Goal: Task Accomplishment & Management: Use online tool/utility

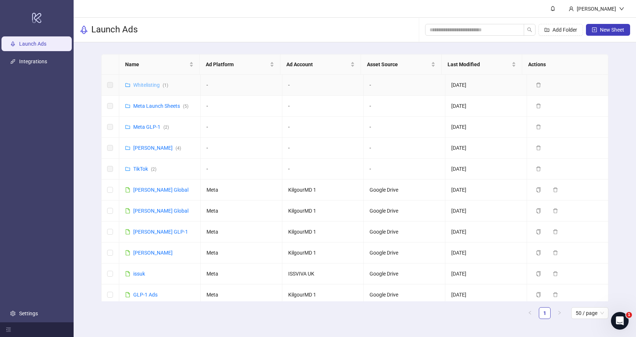
click at [153, 87] on link "Whitelisting ( 1 )" at bounding box center [150, 85] width 35 height 6
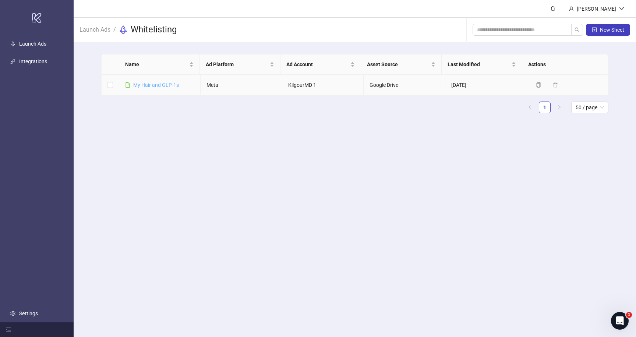
click at [156, 87] on link "​My Hair and GLP-1s" at bounding box center [156, 85] width 46 height 6
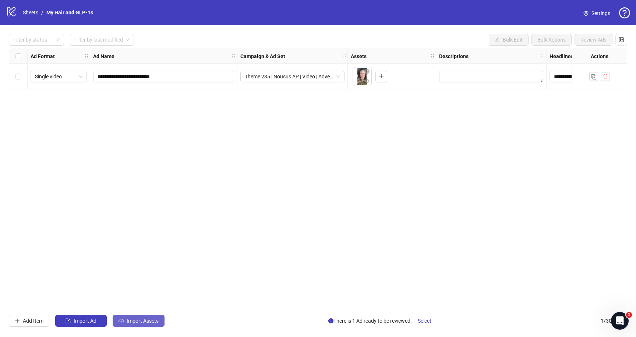
click at [152, 321] on span "Import Assets" at bounding box center [143, 321] width 32 height 6
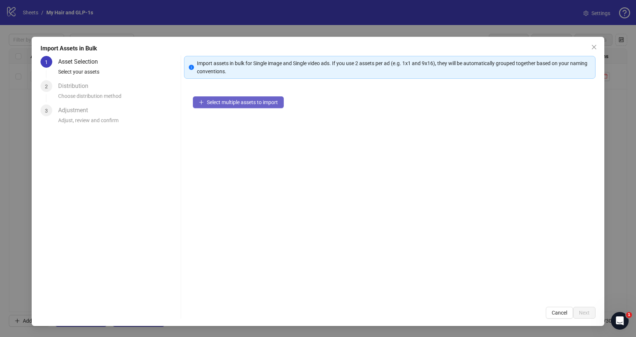
click at [226, 107] on button "Select multiple assets to import" at bounding box center [238, 102] width 91 height 12
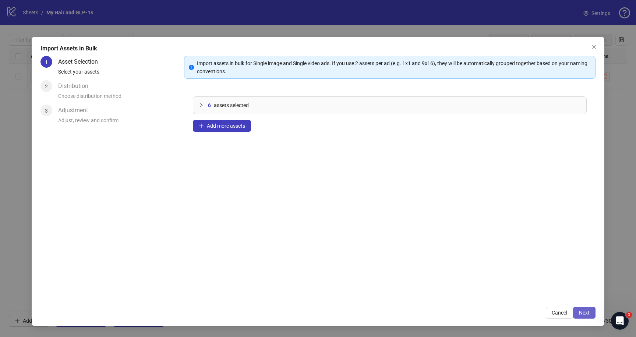
click at [584, 317] on button "Next" at bounding box center [584, 313] width 22 height 12
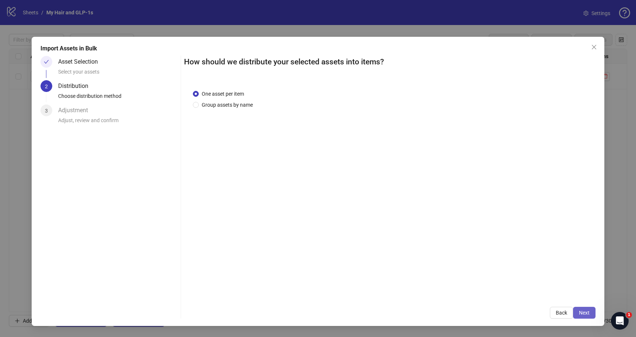
click at [581, 314] on span "Next" at bounding box center [584, 313] width 11 height 6
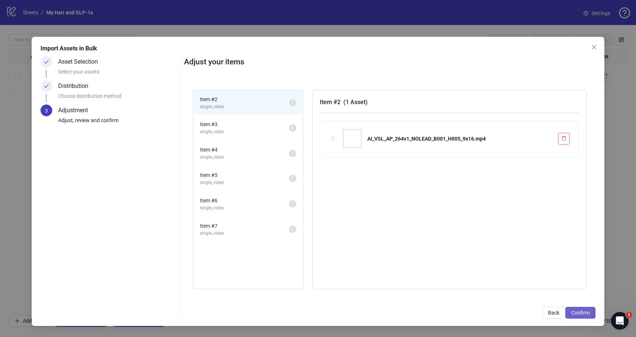
click at [579, 314] on span "Confirm" at bounding box center [581, 313] width 18 height 6
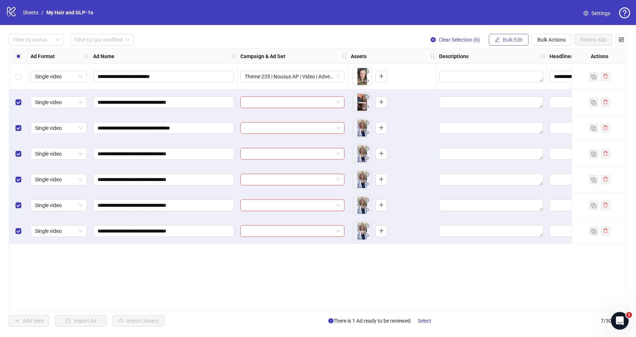
click at [500, 34] on button "Bulk Edit" at bounding box center [509, 40] width 40 height 12
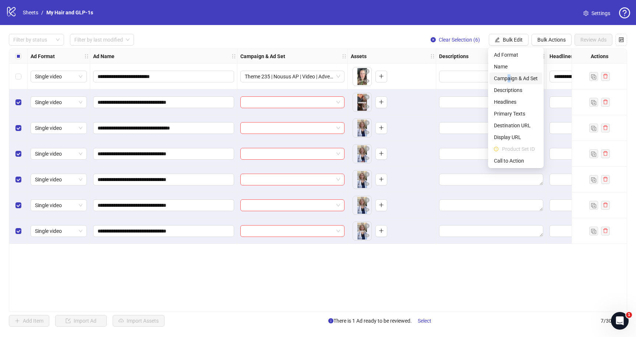
click at [509, 76] on span "Campaign & Ad Set" at bounding box center [516, 78] width 44 height 8
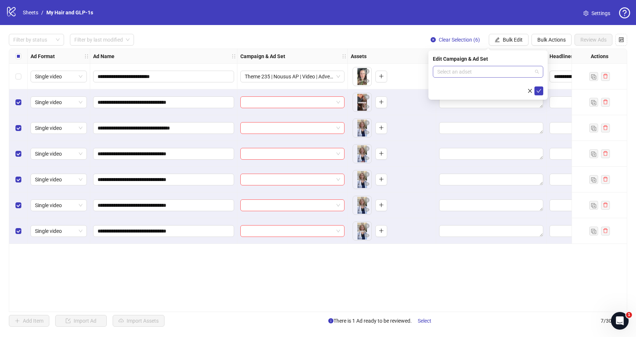
click at [514, 77] on div "Select an adset" at bounding box center [488, 72] width 110 height 12
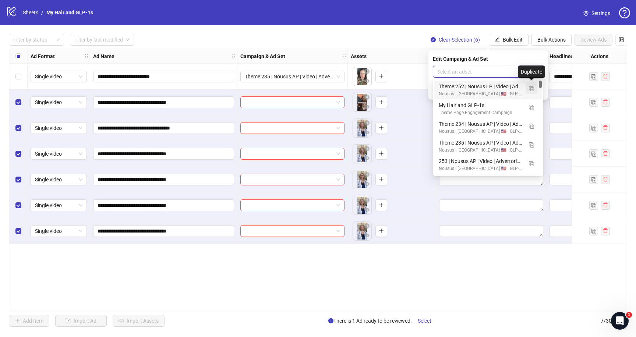
click at [531, 91] on img "button" at bounding box center [531, 88] width 5 height 5
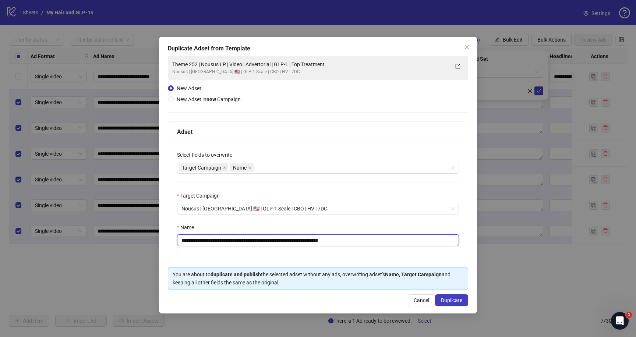
click at [275, 242] on input "**********" at bounding box center [318, 241] width 282 height 12
paste input "text"
type input "**********"
click at [450, 300] on span "Duplicate" at bounding box center [451, 301] width 21 height 6
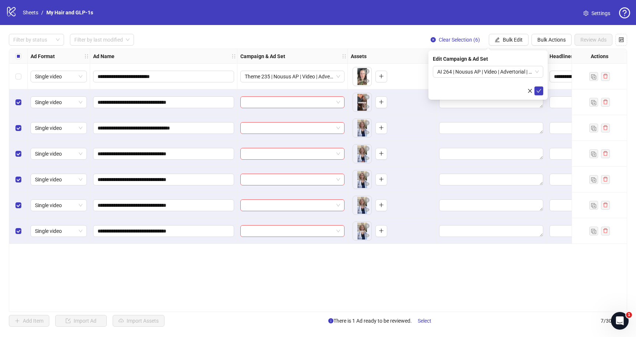
click at [17, 61] on div "Select all rows" at bounding box center [18, 56] width 18 height 15
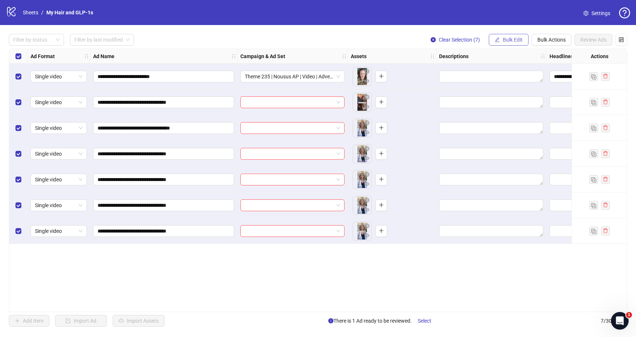
click at [507, 38] on span "Bulk Edit" at bounding box center [513, 40] width 20 height 6
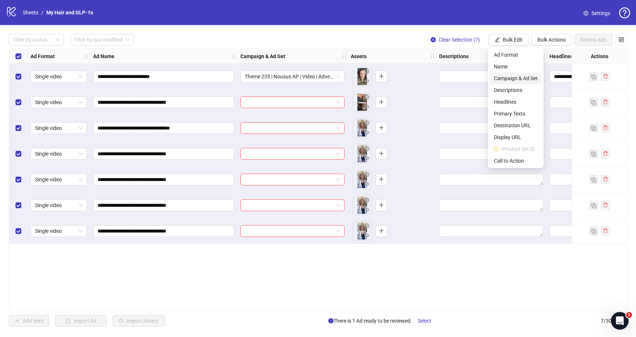
click at [512, 80] on span "Campaign & Ad Set" at bounding box center [516, 78] width 44 height 8
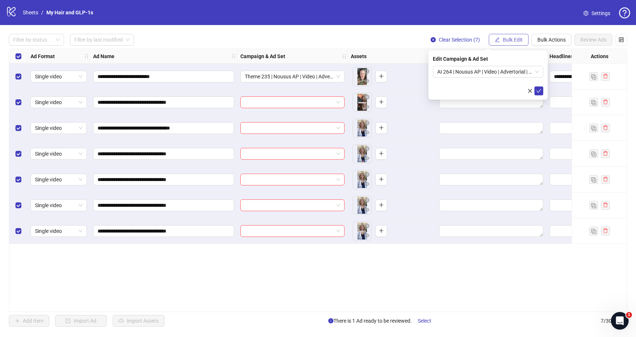
click at [507, 41] on span "Bulk Edit" at bounding box center [513, 40] width 20 height 6
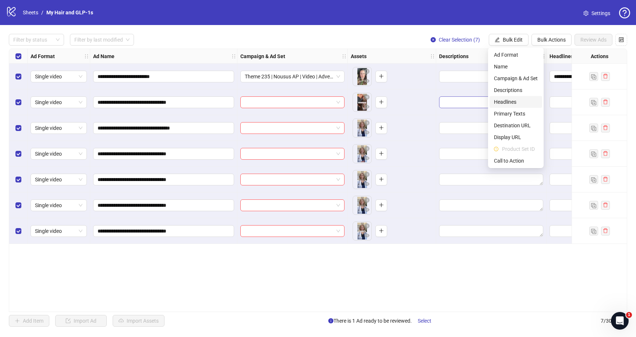
click at [509, 102] on span "Headlines" at bounding box center [516, 102] width 44 height 8
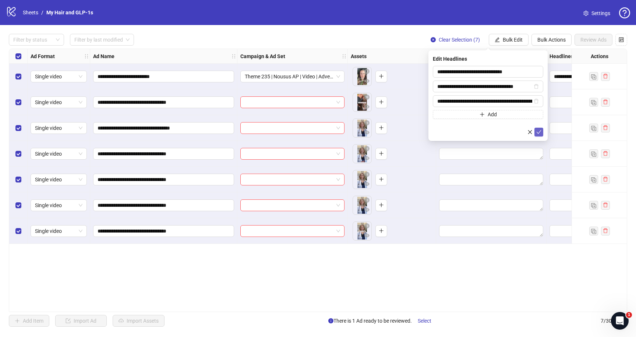
click at [538, 126] on form "**********" at bounding box center [488, 101] width 110 height 71
click at [538, 134] on icon "check" at bounding box center [539, 132] width 5 height 5
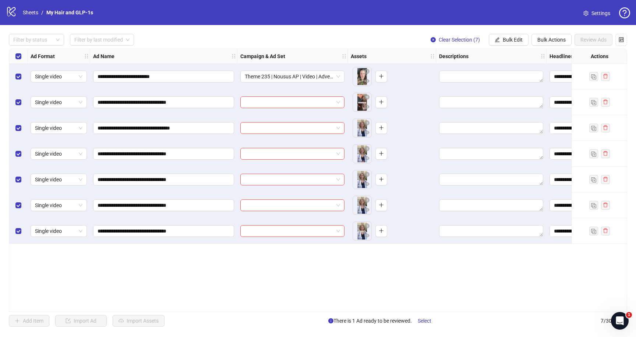
drag, startPoint x: 507, startPoint y: 42, endPoint x: 509, endPoint y: 56, distance: 13.8
click at [507, 43] on span "Bulk Edit" at bounding box center [513, 40] width 20 height 6
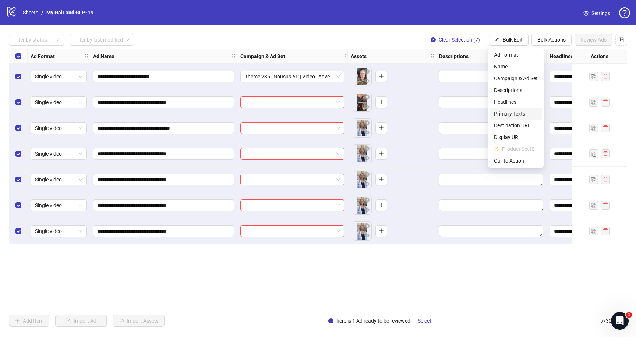
click at [512, 116] on span "Primary Texts" at bounding box center [516, 114] width 44 height 8
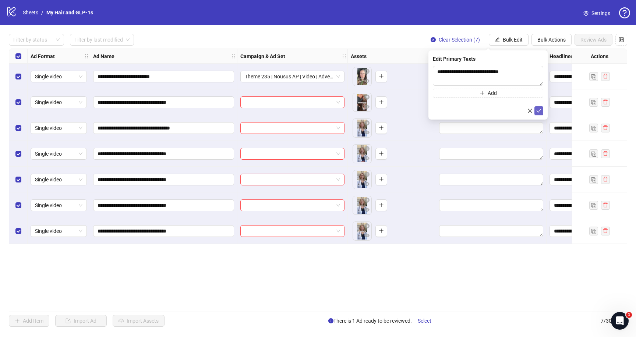
click at [538, 110] on icon "check" at bounding box center [539, 110] width 5 height 5
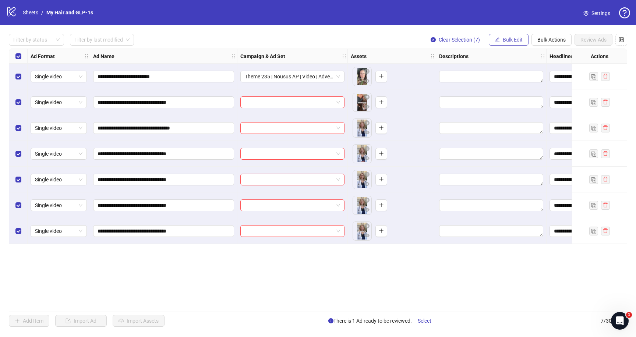
click at [517, 43] on span "Bulk Edit" at bounding box center [513, 40] width 20 height 6
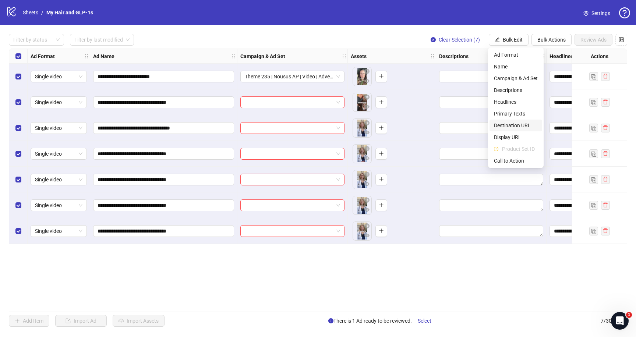
click at [513, 129] on span "Destination URL" at bounding box center [516, 126] width 44 height 8
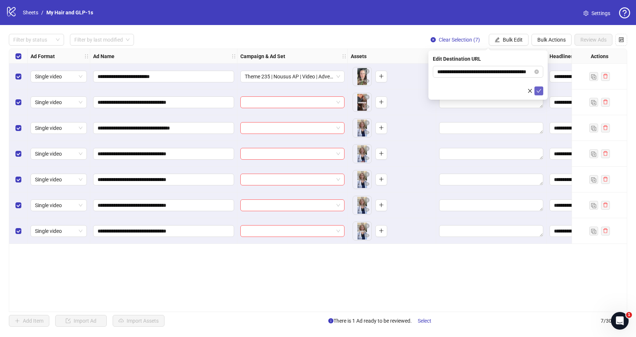
click at [539, 92] on icon "check" at bounding box center [539, 90] width 5 height 5
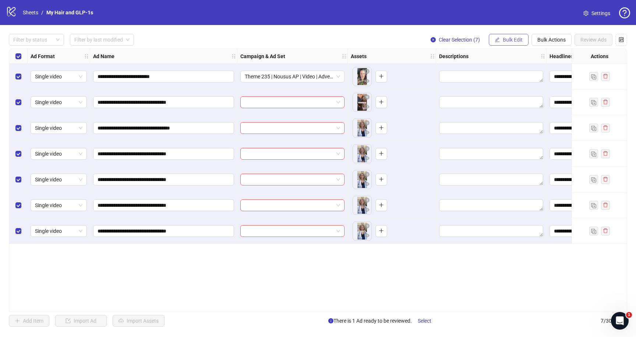
click at [514, 36] on button "Bulk Edit" at bounding box center [509, 40] width 40 height 12
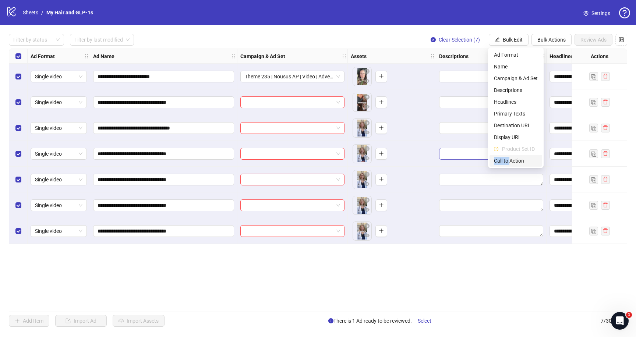
click at [511, 157] on span "Call to Action" at bounding box center [516, 161] width 44 height 8
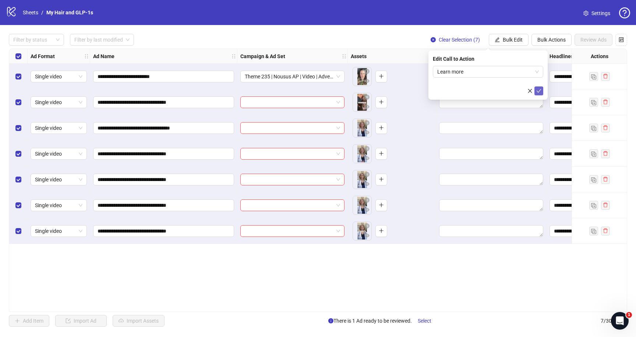
click at [538, 89] on icon "check" at bounding box center [539, 90] width 5 height 5
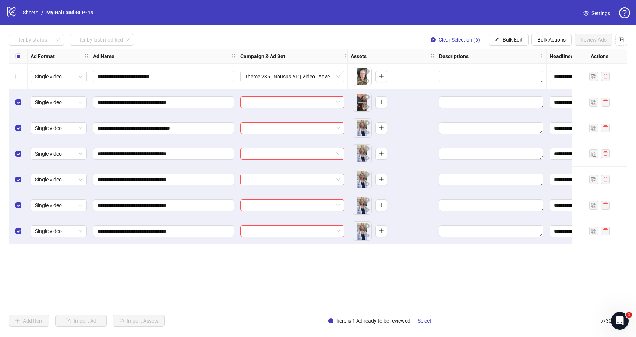
drag, startPoint x: 506, startPoint y: 40, endPoint x: 506, endPoint y: 49, distance: 9.2
click at [506, 40] on span "Bulk Edit" at bounding box center [513, 40] width 20 height 6
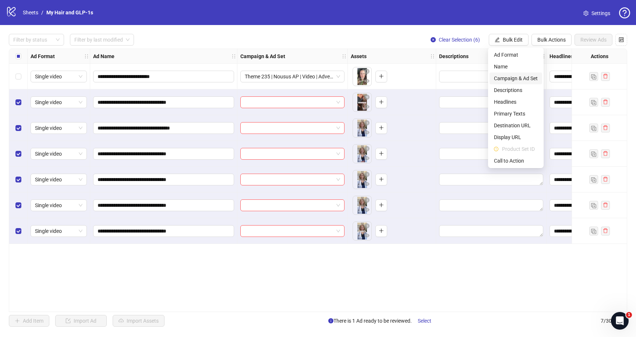
click at [506, 78] on span "Campaign & Ad Set" at bounding box center [516, 78] width 44 height 8
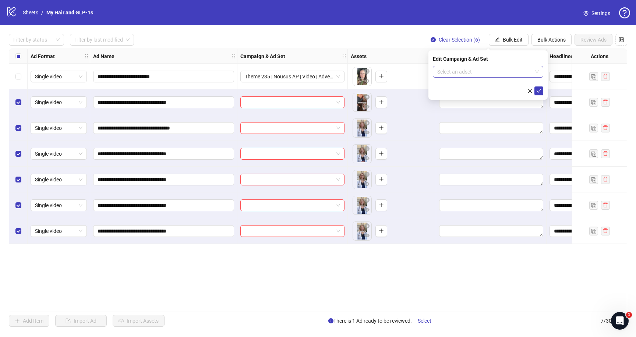
click at [493, 68] on input "search" at bounding box center [485, 71] width 95 height 11
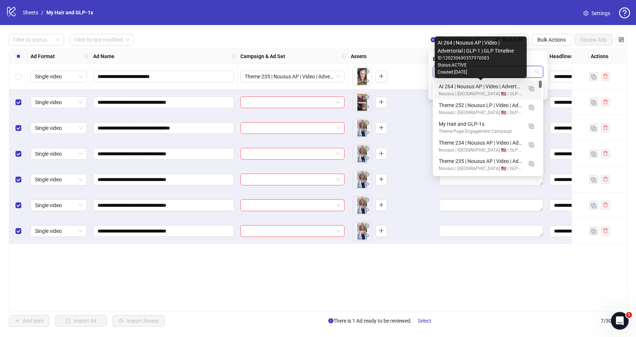
click at [492, 89] on div "AI 264 | Nousus AP | Video | Advertorial | GLP-1 | GLP TImeline" at bounding box center [481, 86] width 84 height 8
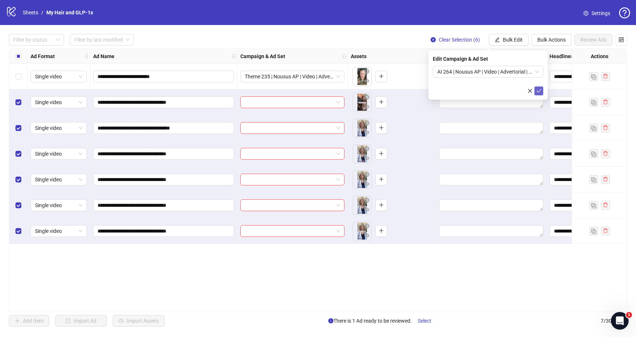
click at [535, 92] on button "submit" at bounding box center [539, 91] width 9 height 9
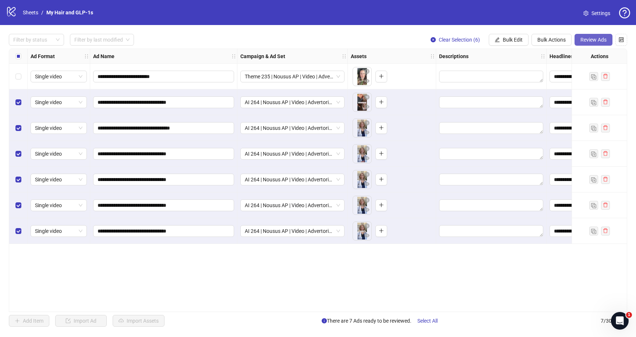
click at [595, 41] on span "Review Ads" at bounding box center [594, 40] width 26 height 6
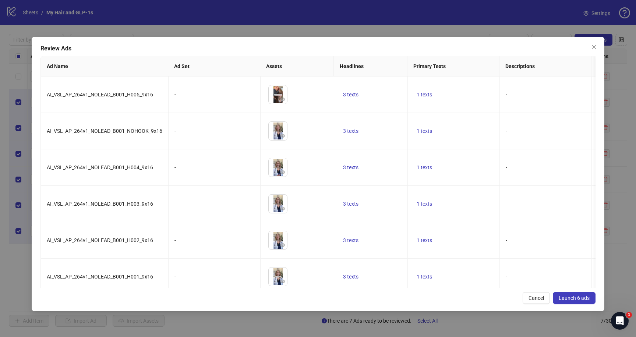
click at [575, 303] on button "Launch 6 ads" at bounding box center [574, 298] width 43 height 12
